Goal: Check status: Check status

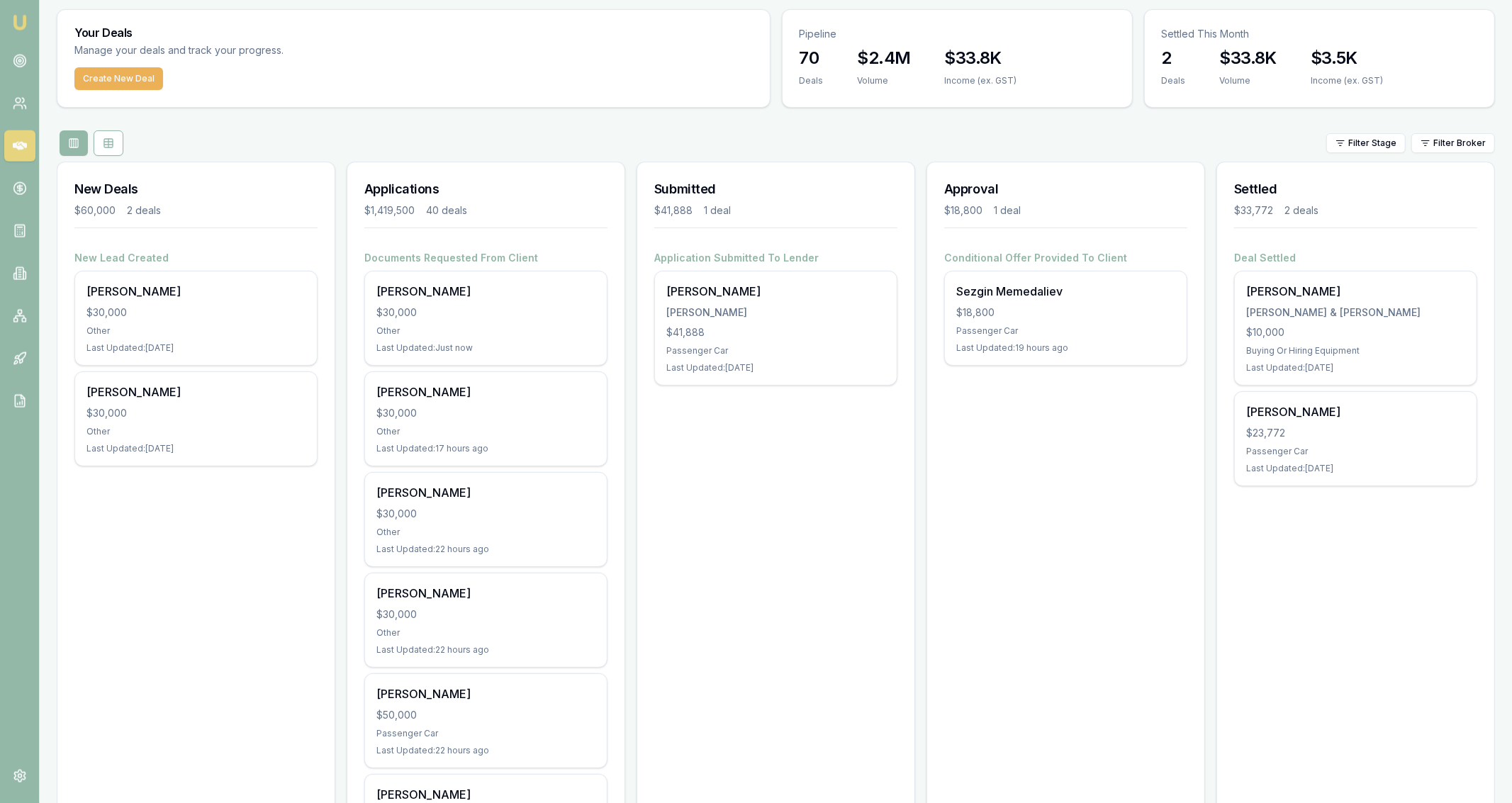
scroll to position [38, 0]
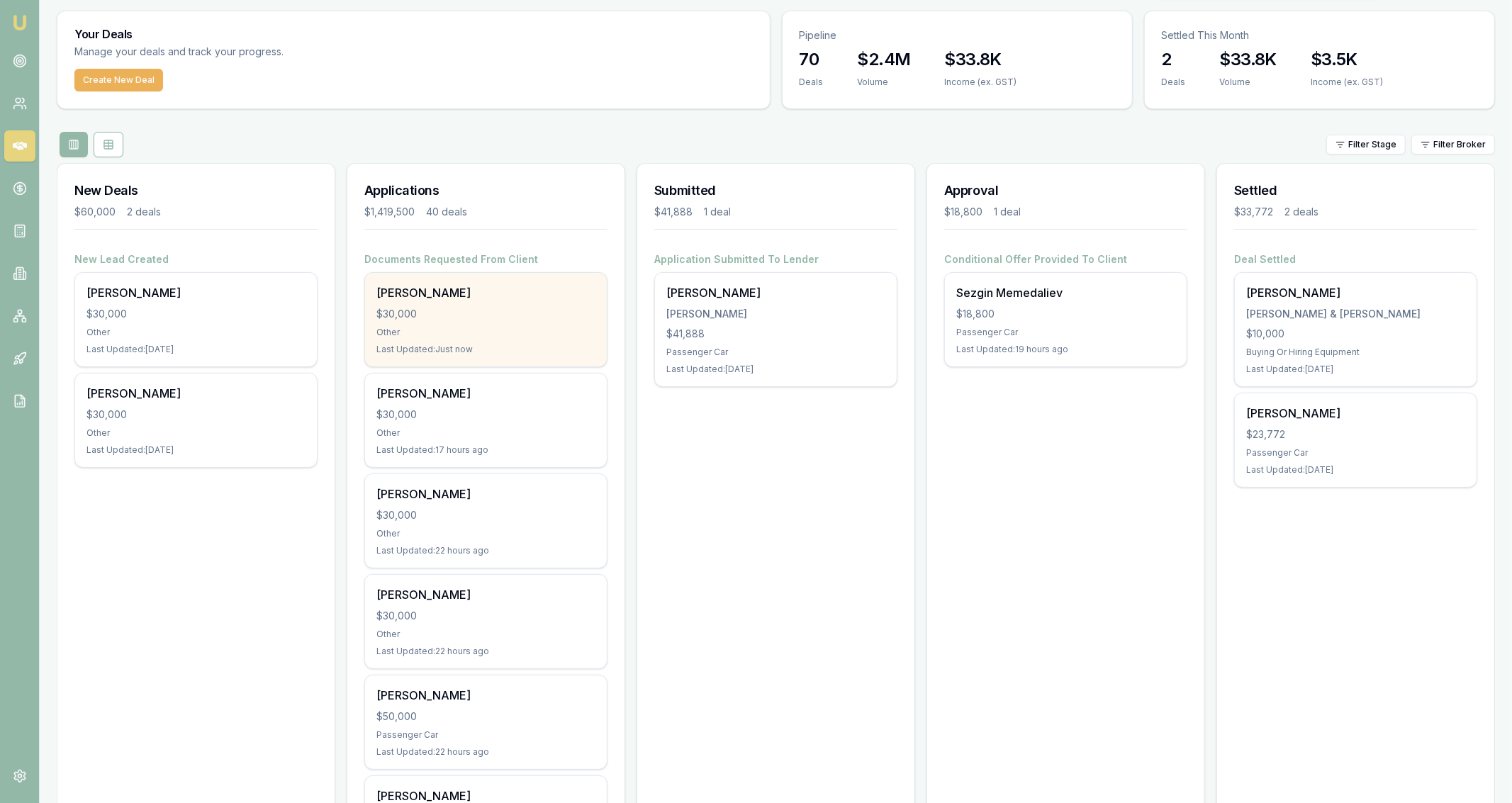
click at [486, 323] on div "Jeff Gorrell $30,000 Other Last Updated: Just now" at bounding box center [486, 319] width 242 height 93
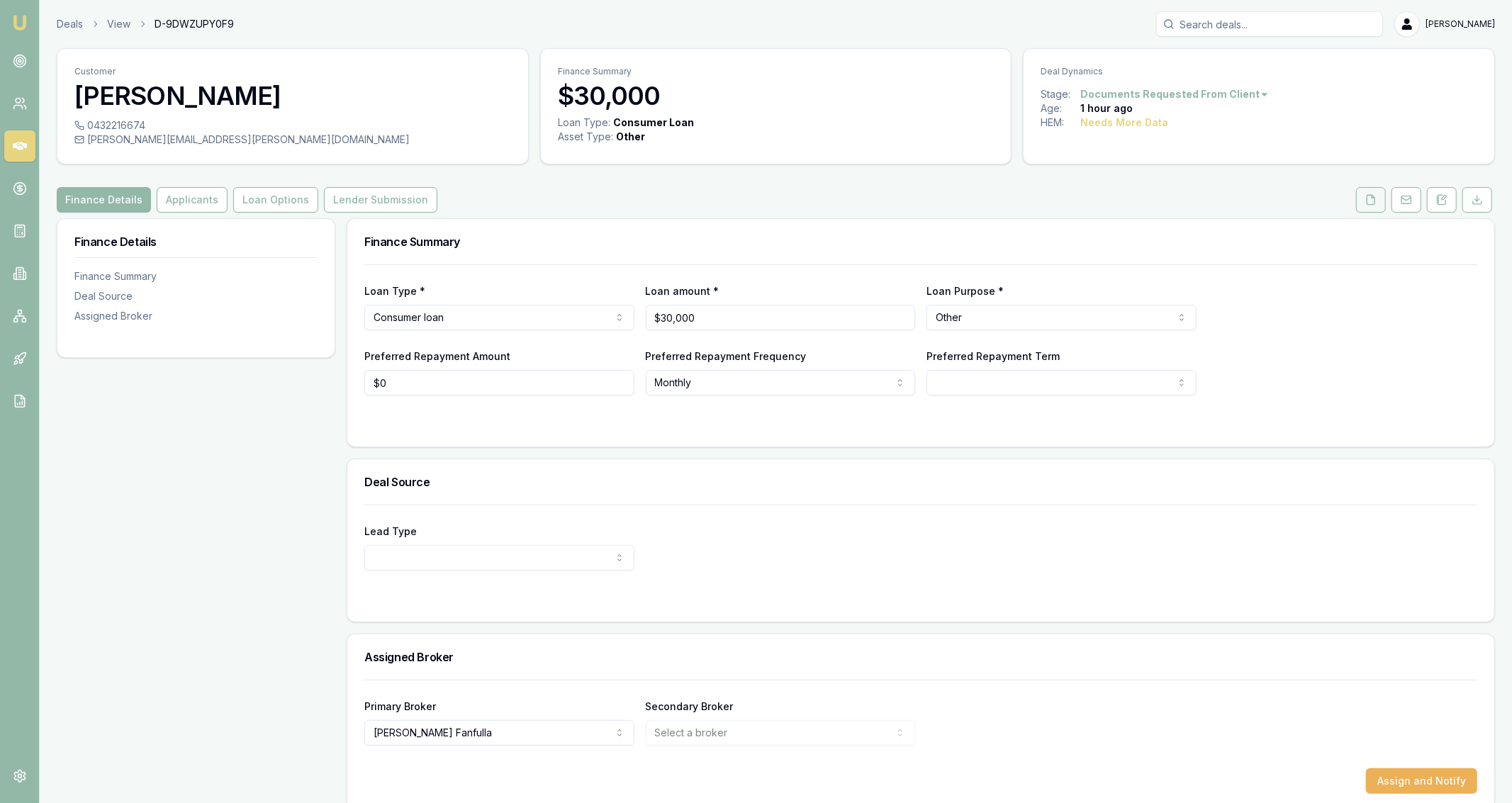
click at [1371, 201] on icon at bounding box center [1371, 200] width 11 height 11
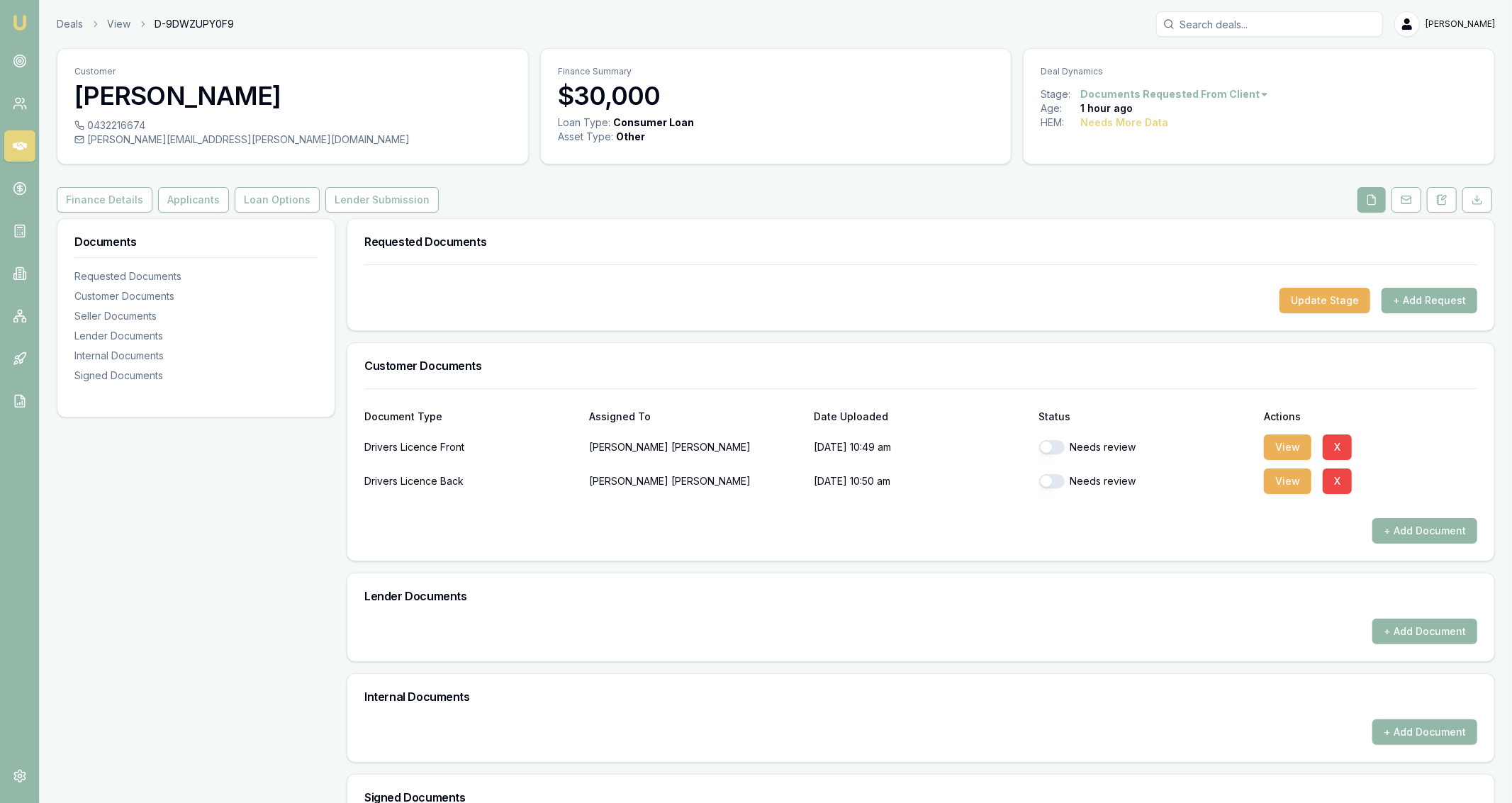
click at [1054, 452] on button "button" at bounding box center [1052, 447] width 25 height 14
checkbox input "true"
click at [1061, 477] on button "button" at bounding box center [1052, 481] width 25 height 14
checkbox input "true"
click at [1281, 452] on button "View" at bounding box center [1288, 447] width 47 height 25
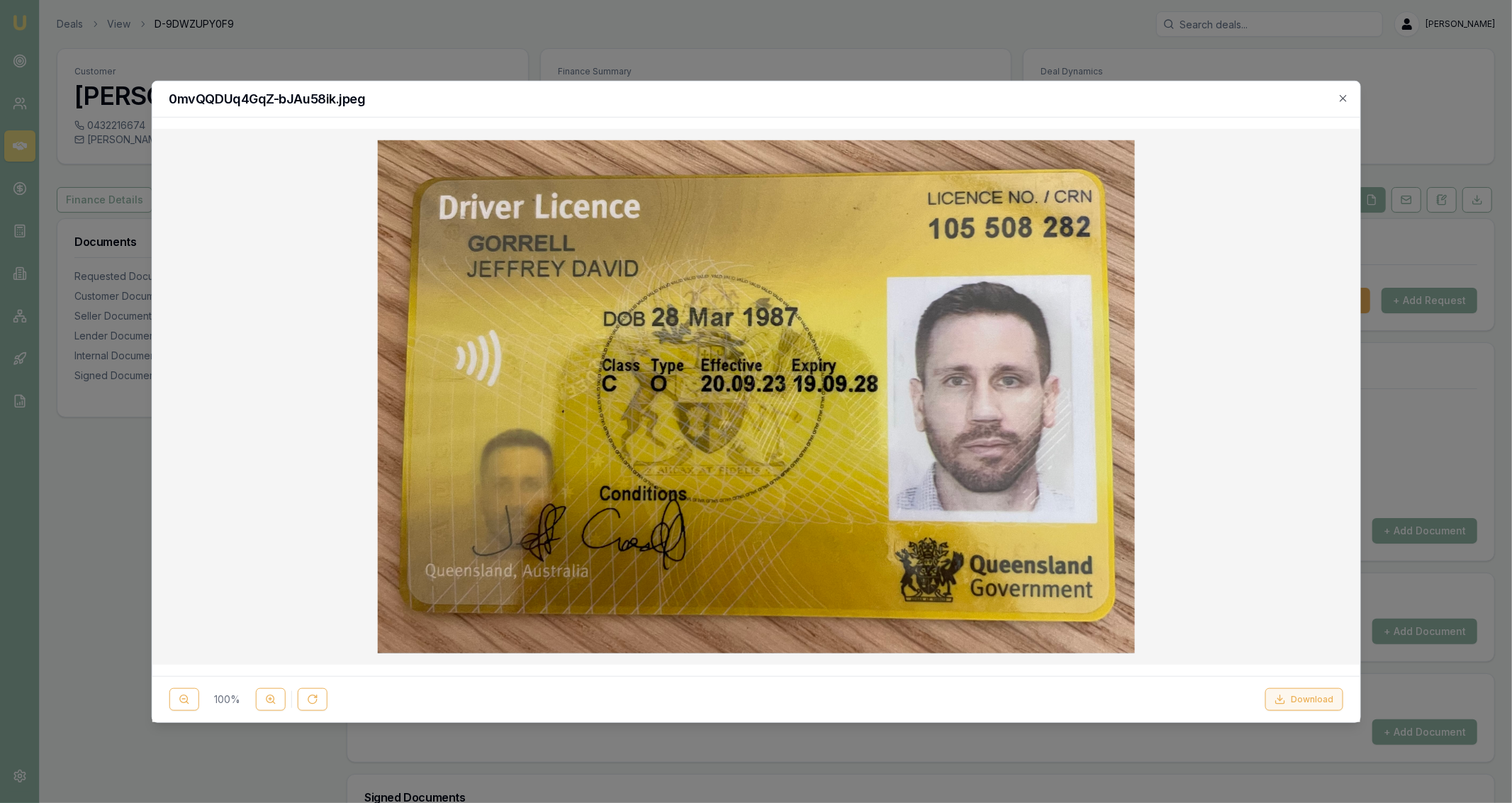
click at [1284, 704] on icon at bounding box center [1280, 702] width 8 height 3
click at [928, 20] on div at bounding box center [756, 401] width 1512 height 803
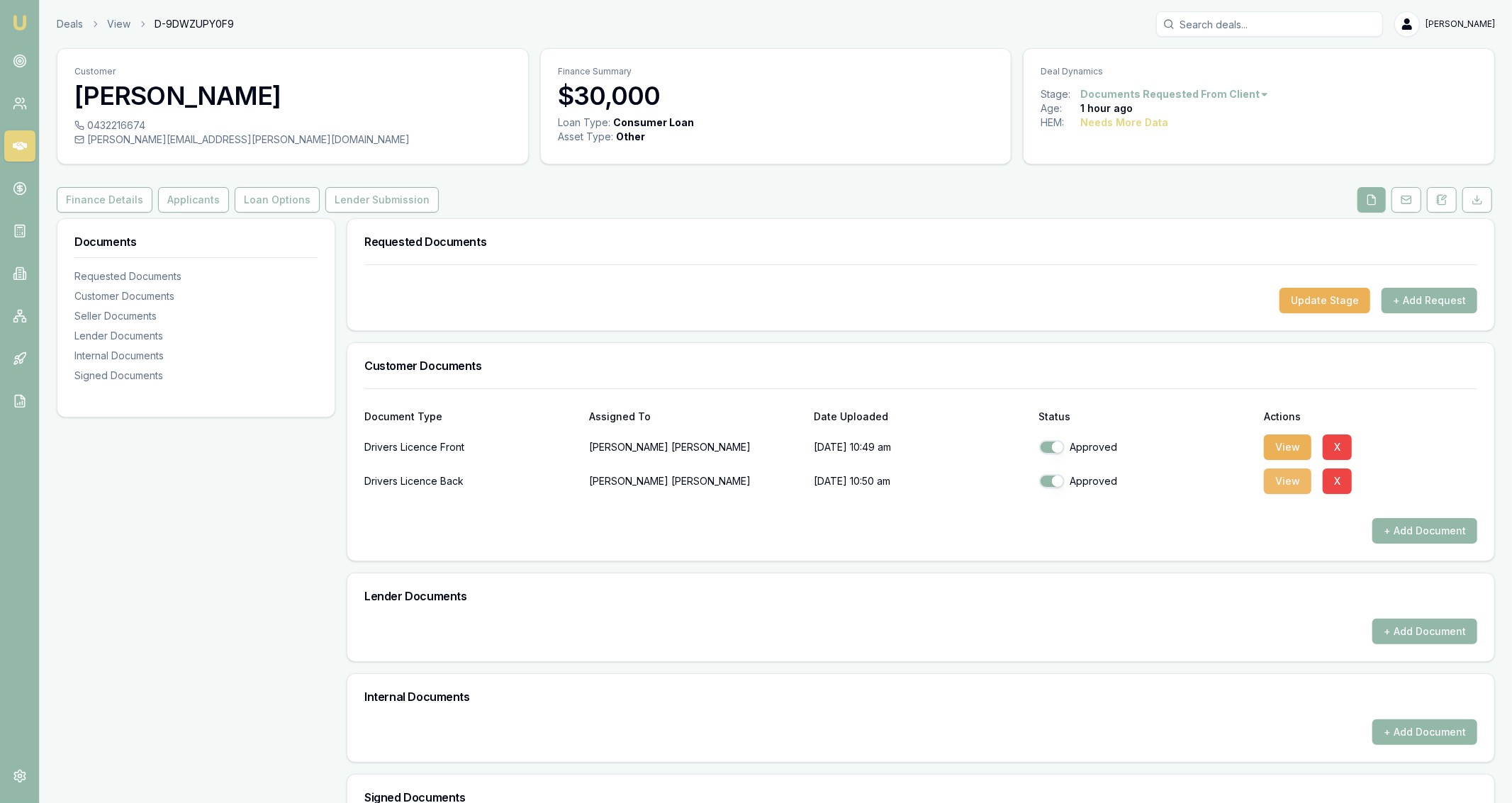
click at [1282, 490] on button "View" at bounding box center [1288, 481] width 47 height 25
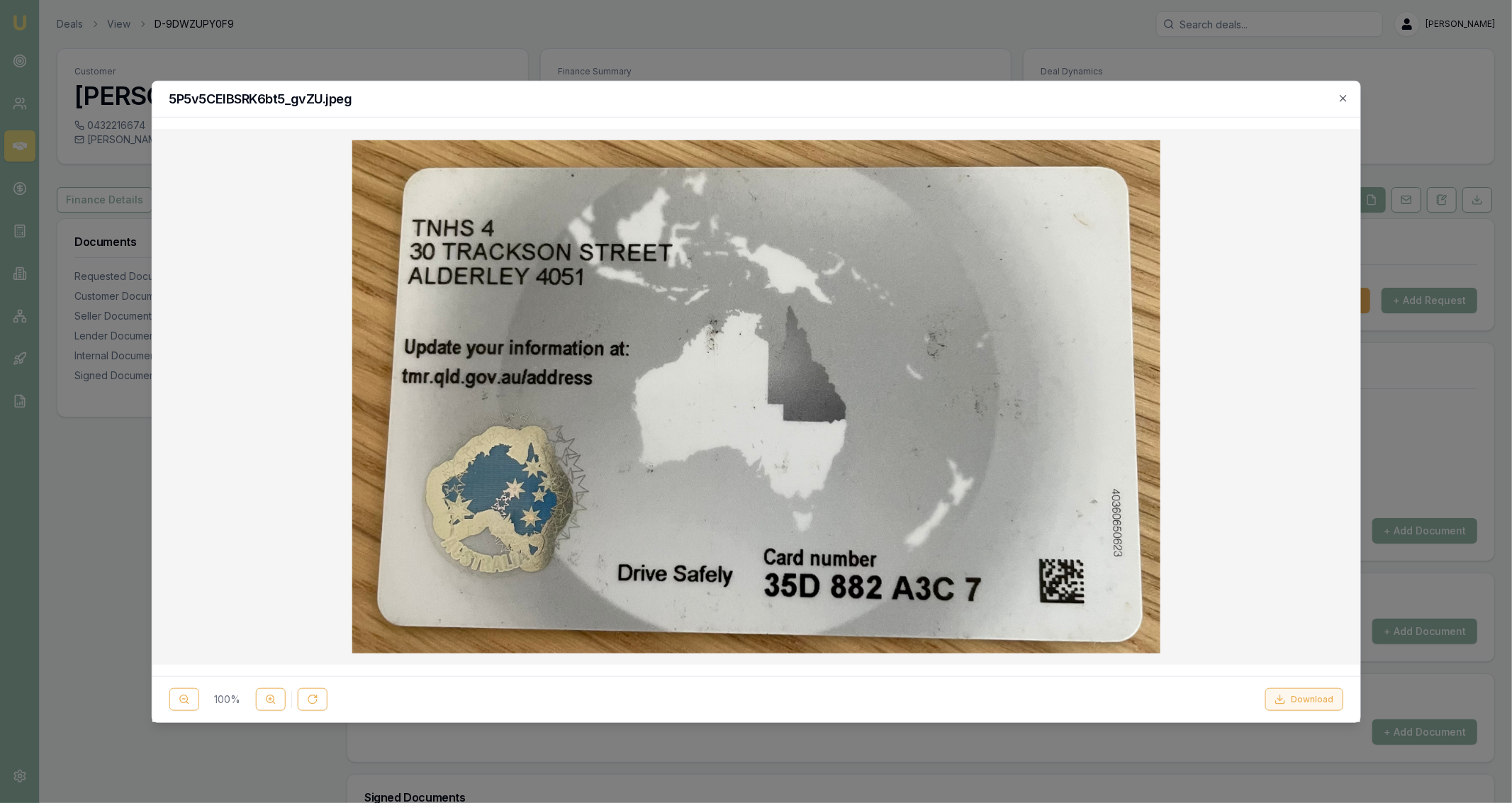
click at [1291, 694] on button "Download" at bounding box center [1304, 699] width 78 height 23
click at [888, 44] on div at bounding box center [756, 401] width 1512 height 803
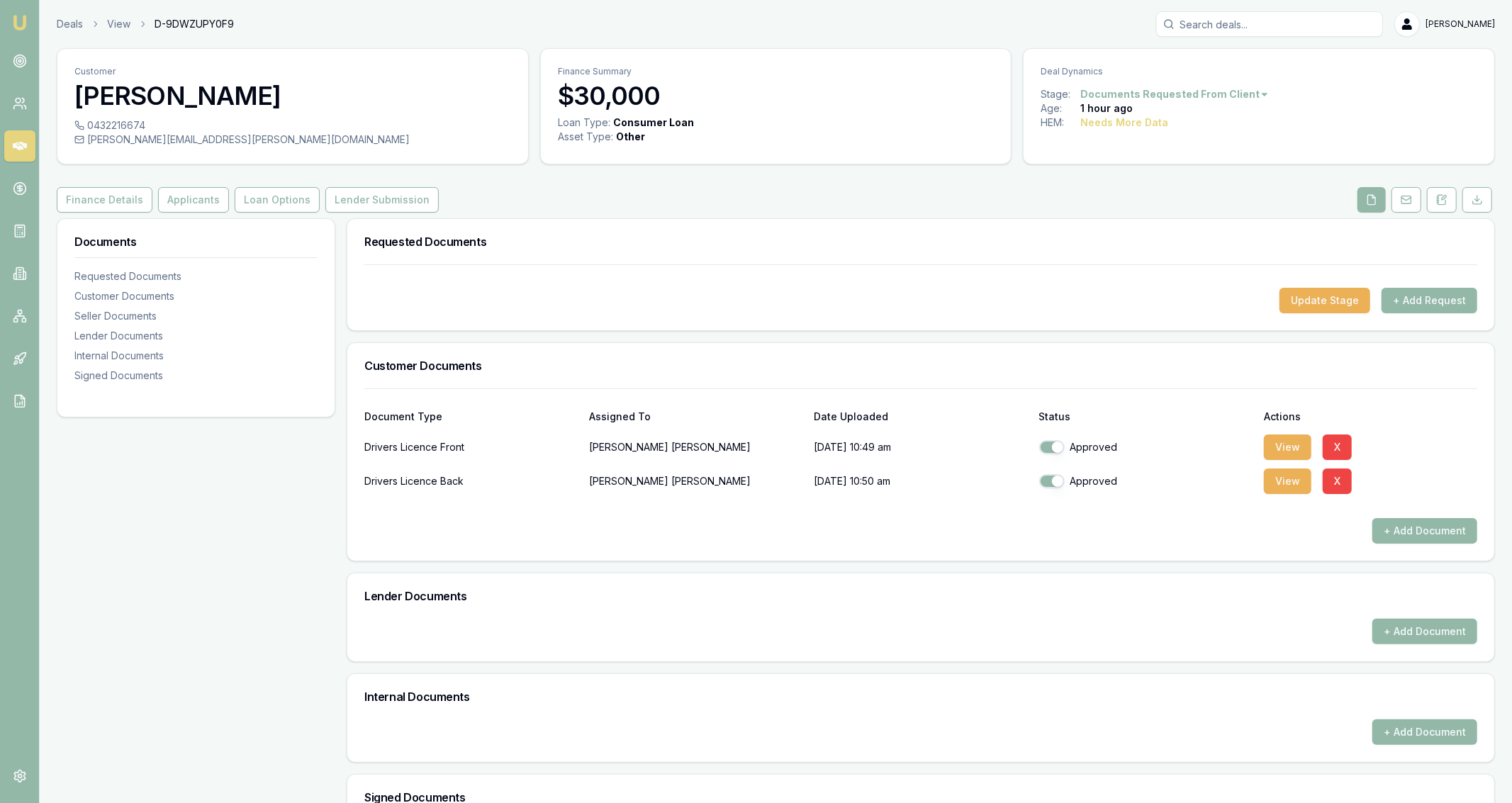
scroll to position [200, 0]
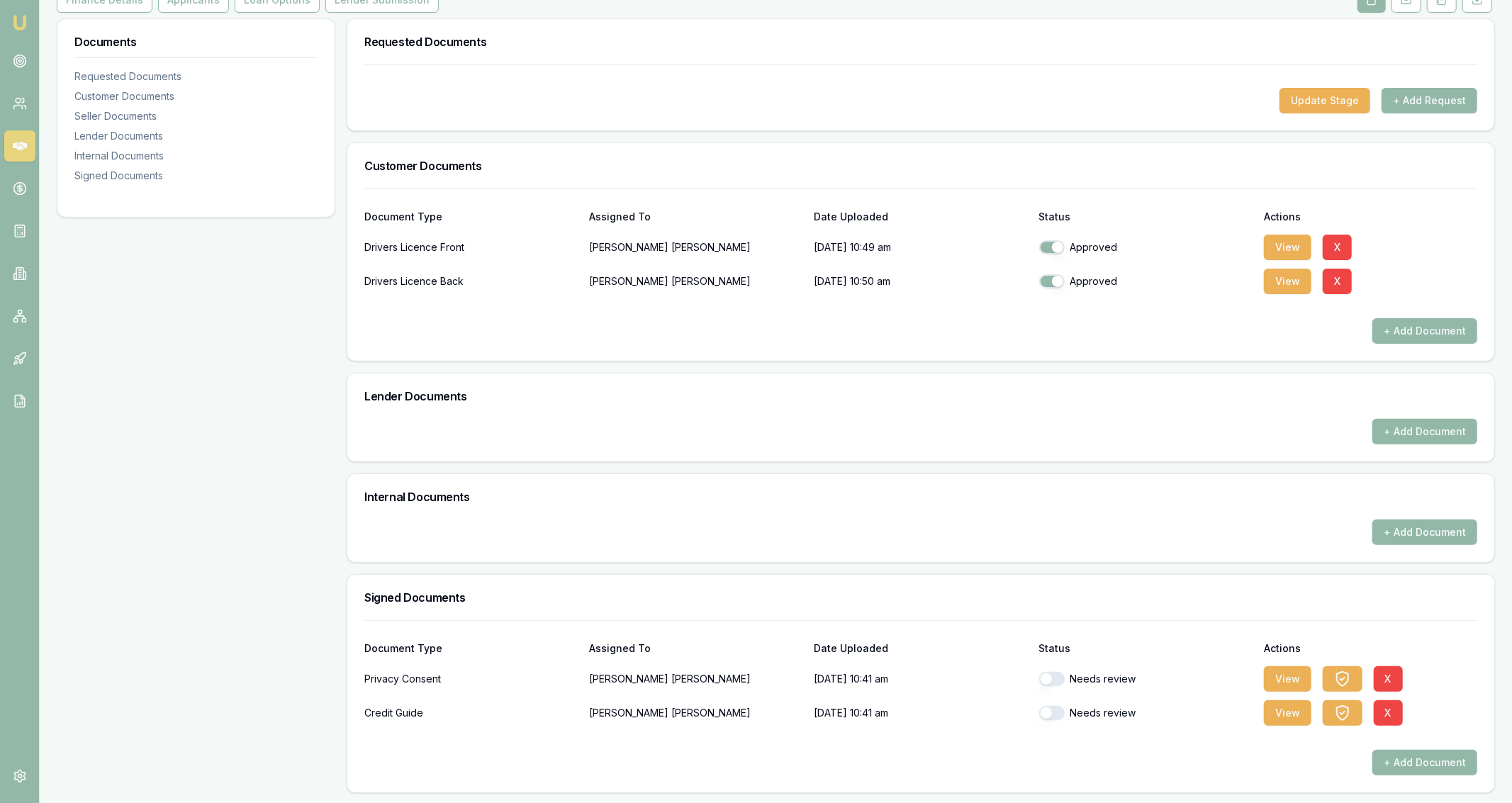
click at [1055, 679] on button "button" at bounding box center [1052, 679] width 25 height 14
checkbox input "true"
click at [1056, 729] on div at bounding box center [921, 739] width 1113 height 23
click at [1058, 718] on button "button" at bounding box center [1052, 713] width 25 height 14
checkbox input "true"
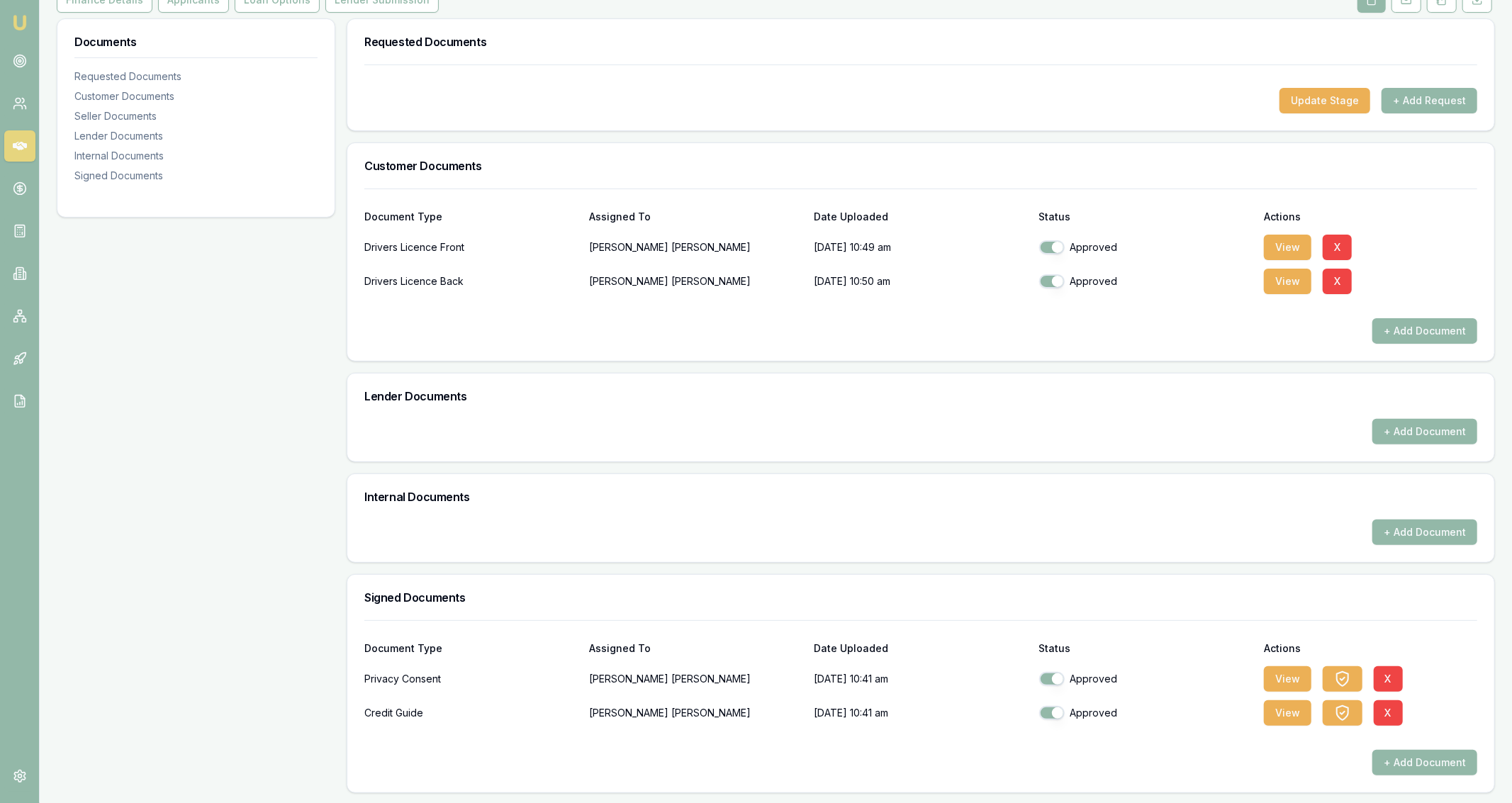
scroll to position [0, 0]
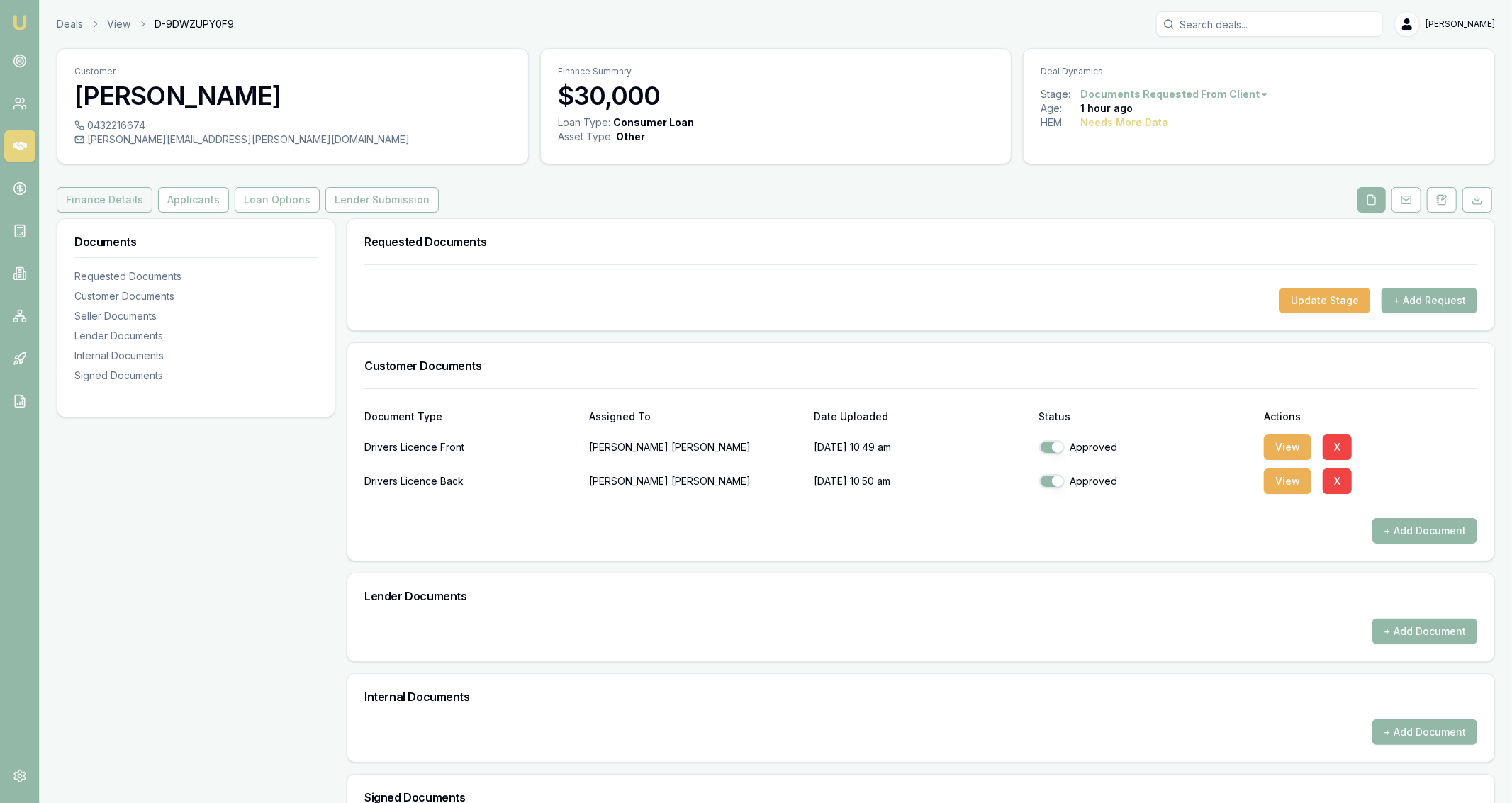
click at [131, 187] on button "Finance Details" at bounding box center [105, 200] width 96 height 25
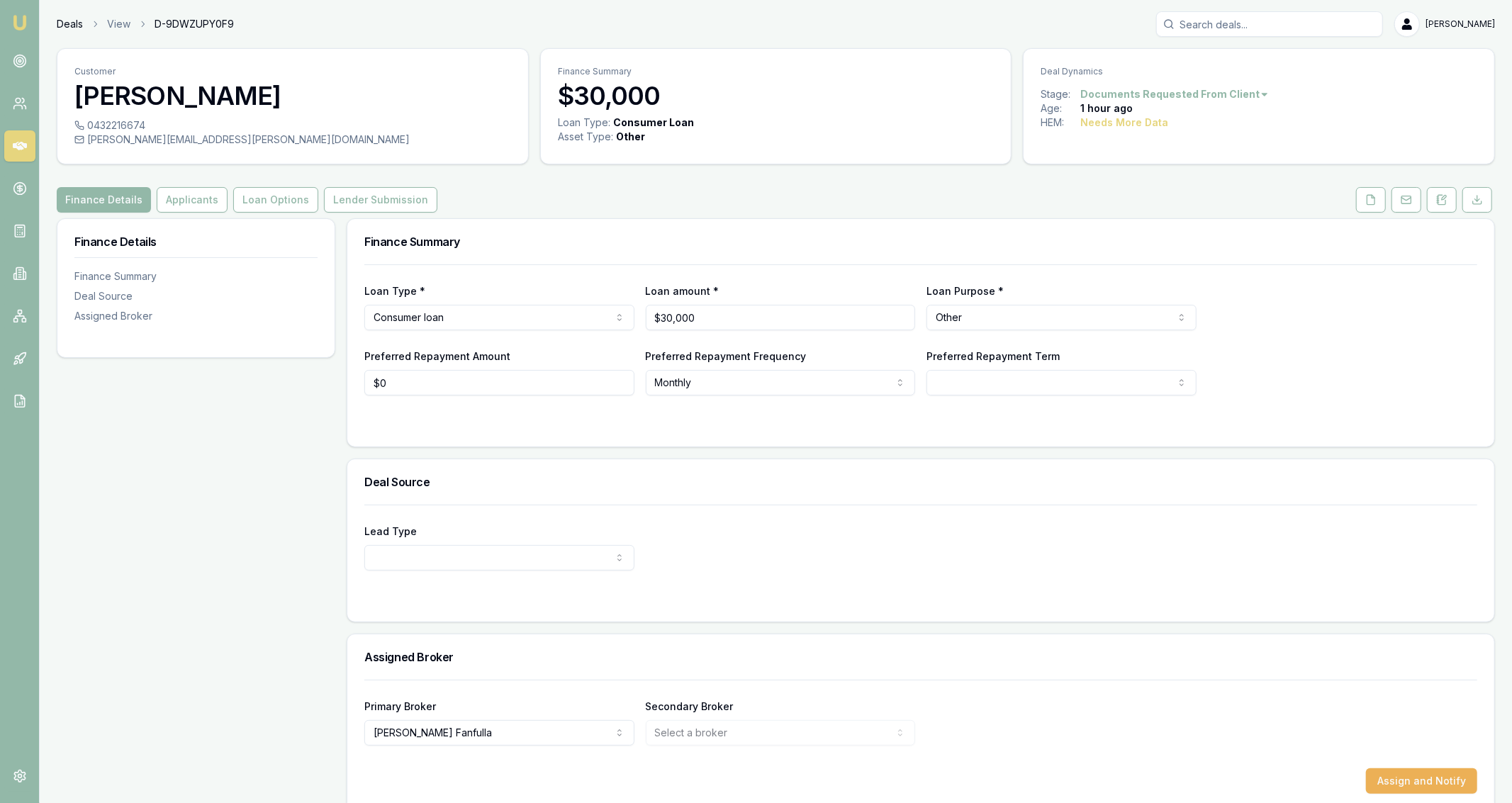
click at [71, 22] on link "Deals" at bounding box center [70, 24] width 26 height 14
